Goal: Task Accomplishment & Management: Use online tool/utility

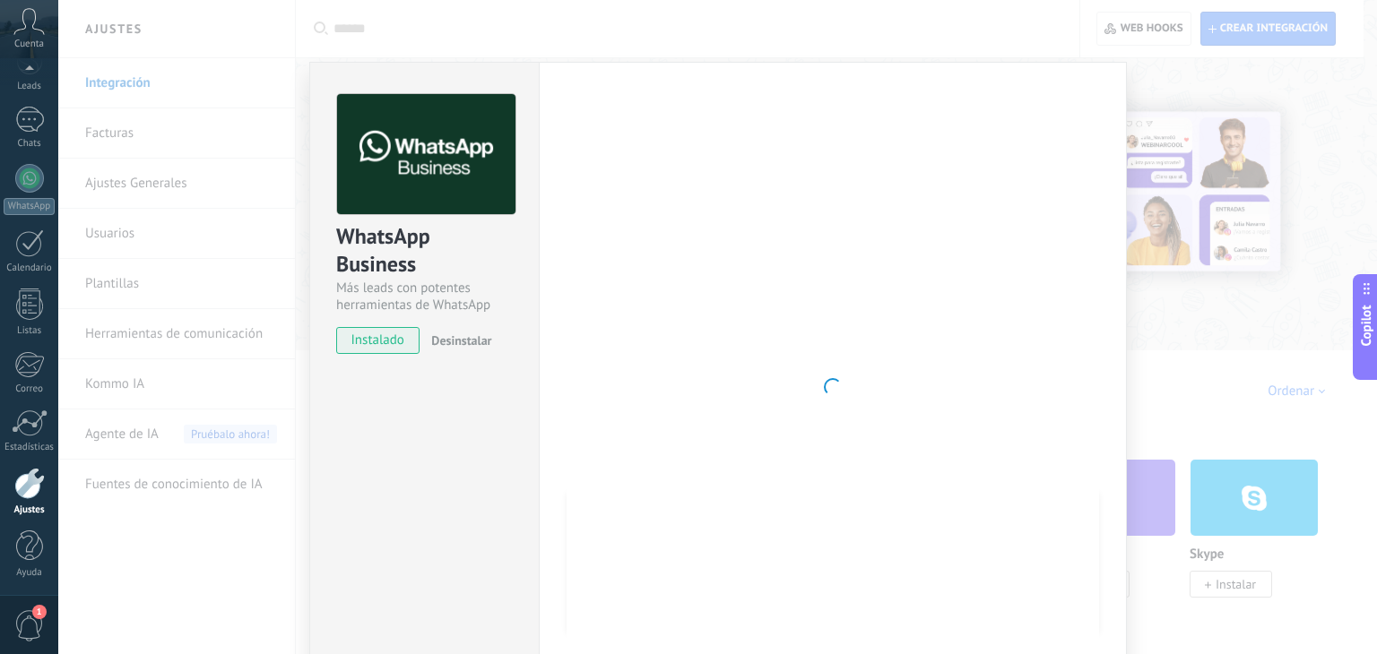
scroll to position [25, 0]
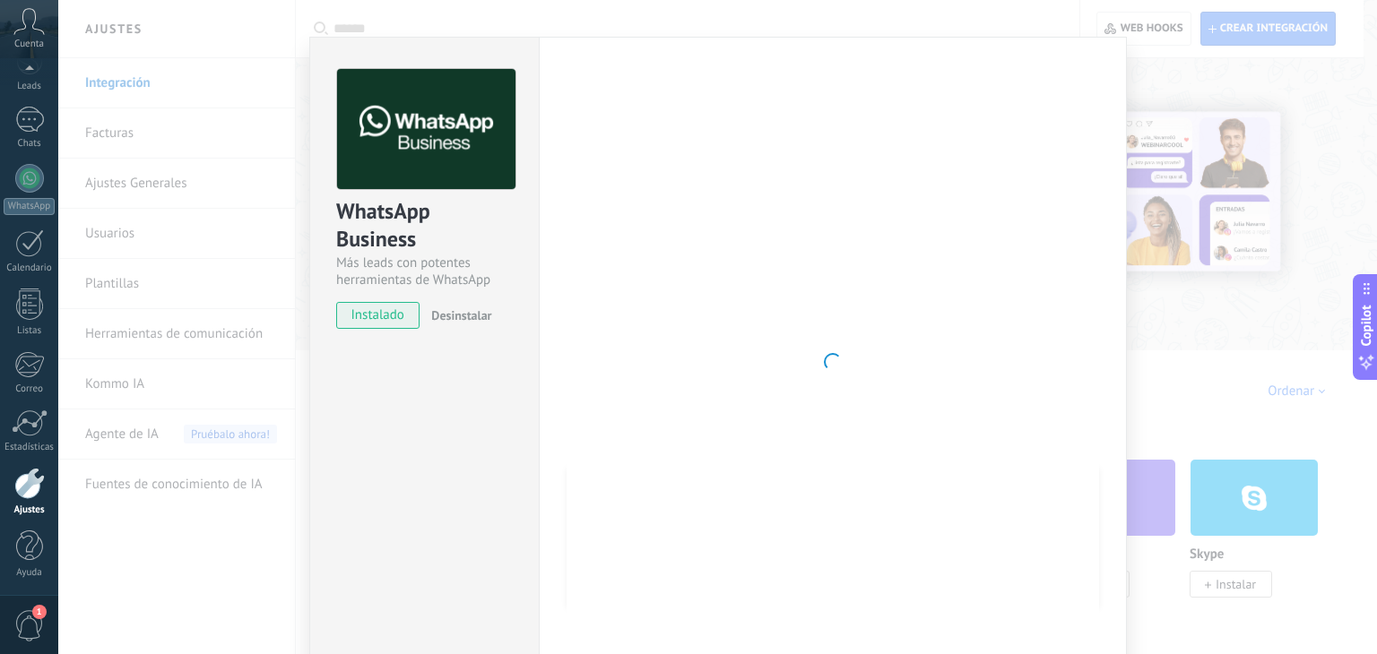
click at [1196, 92] on div "WhatsApp Business Más leads con potentes herramientas de WhatsApp instalado Des…" at bounding box center [717, 327] width 1318 height 654
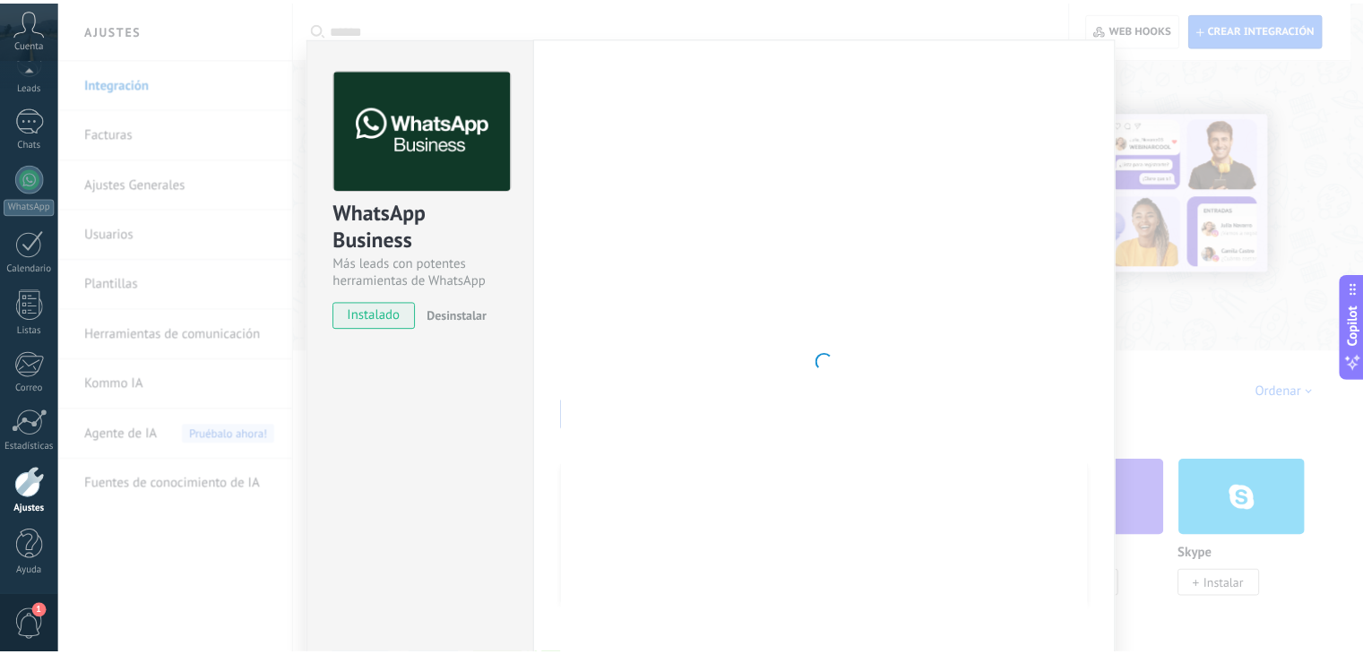
scroll to position [0, 0]
